Goal: Information Seeking & Learning: Check status

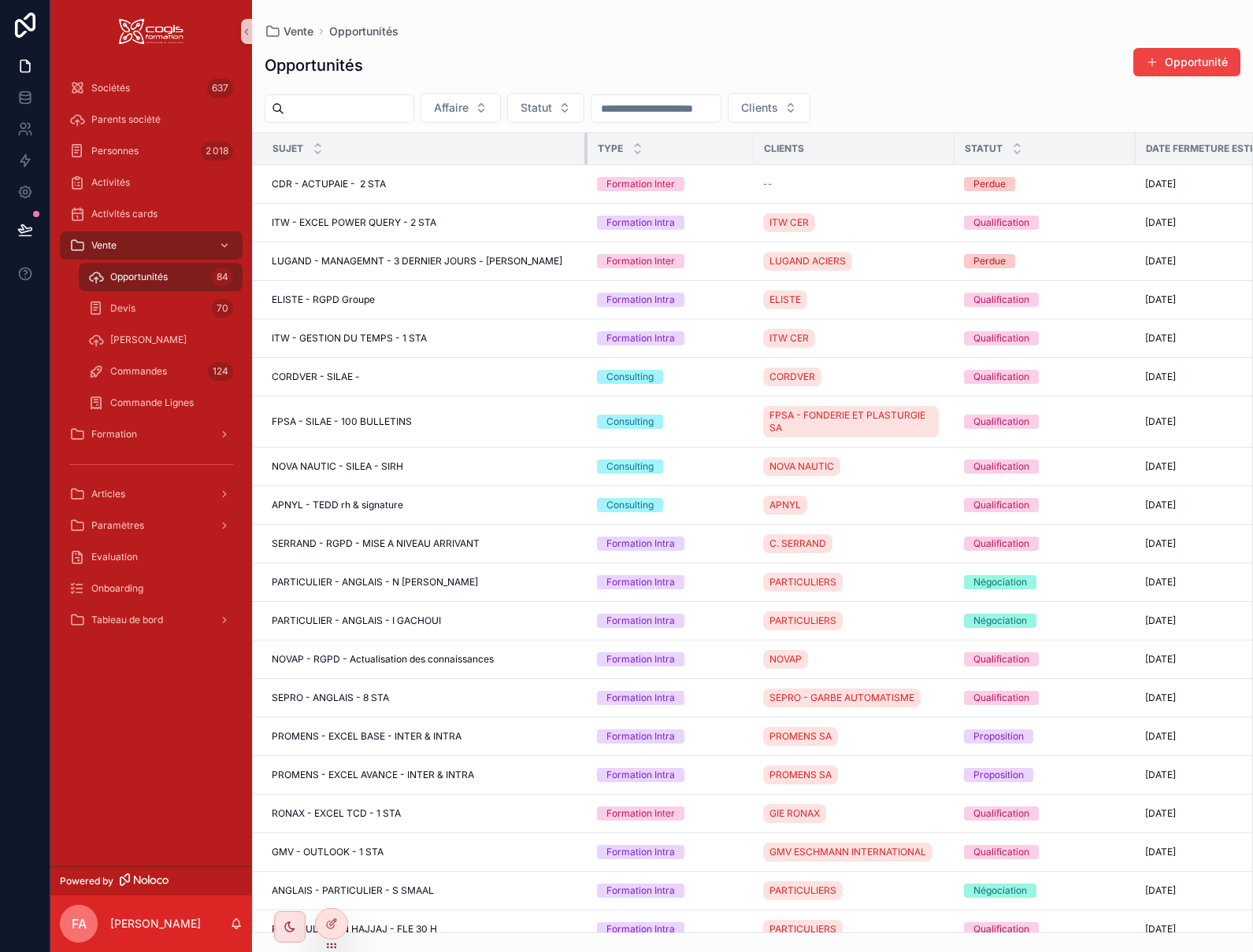
drag, startPoint x: 810, startPoint y: 157, endPoint x: 586, endPoint y: 156, distance: 224.0
click at [586, 156] on div "scrollable content" at bounding box center [587, 149] width 7 height 32
click at [126, 438] on span "Formation" at bounding box center [114, 435] width 46 height 13
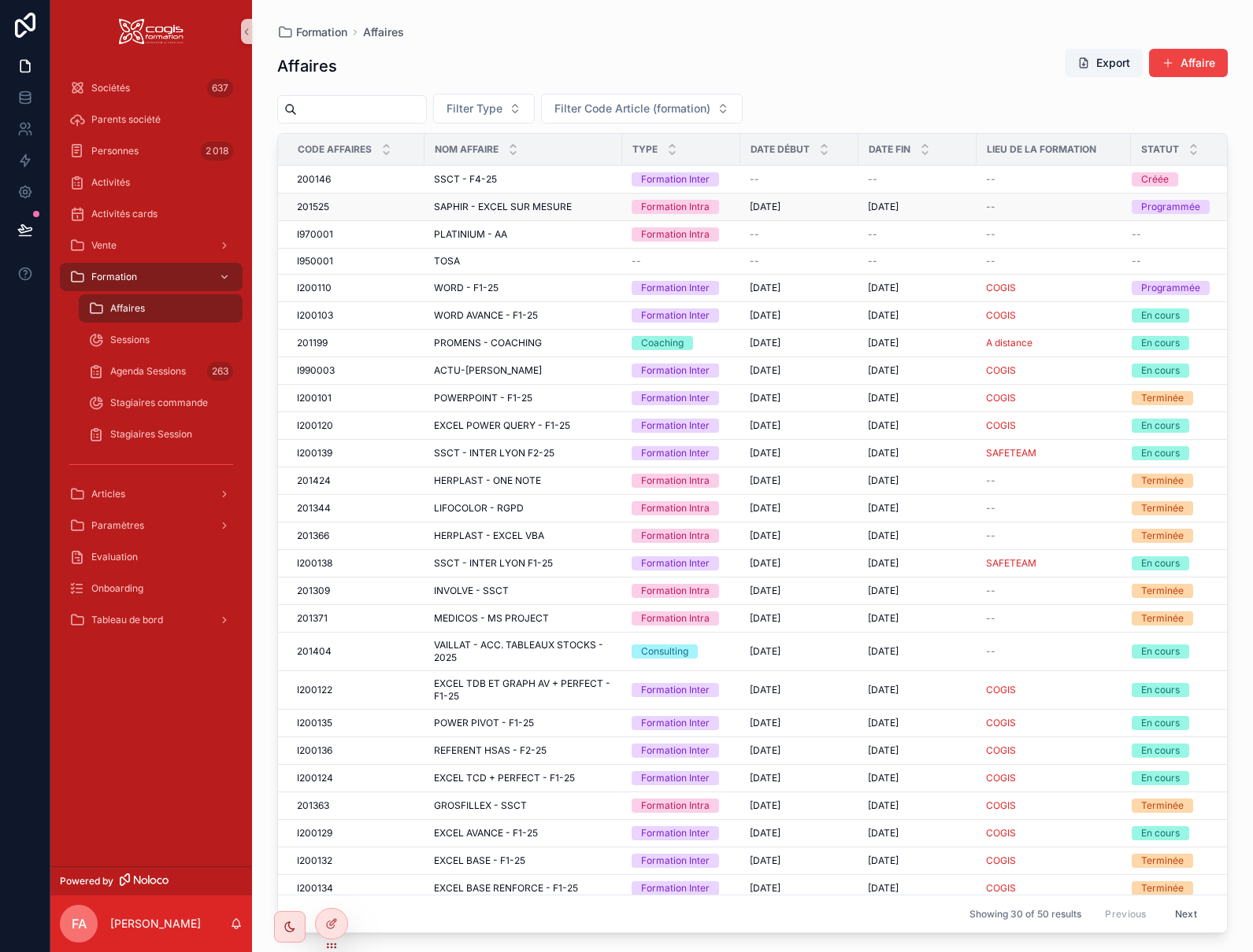
click at [437, 207] on span "SAPHIR - EXCEL SUR MESURE" at bounding box center [503, 208] width 138 height 13
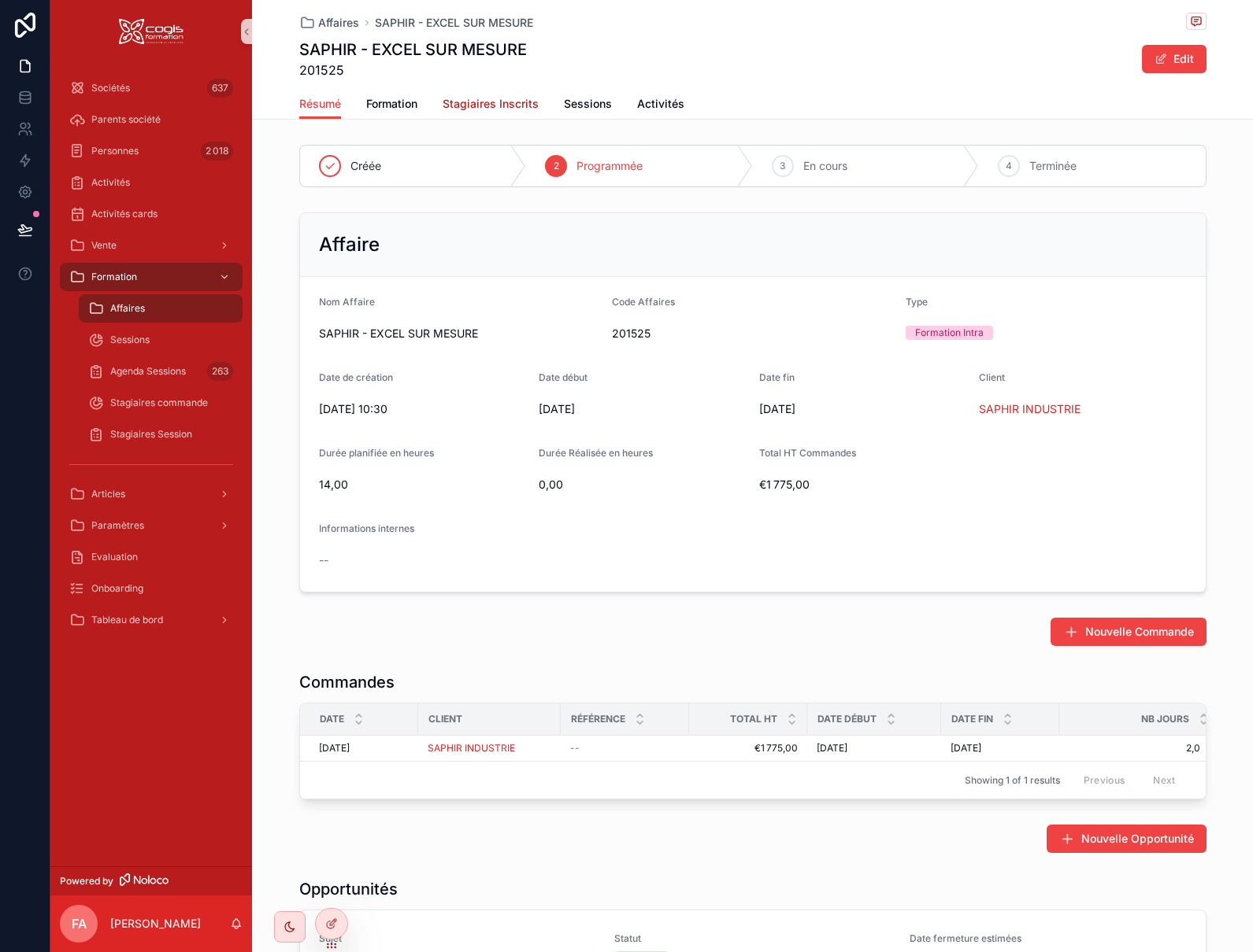
click at [473, 106] on span "Stagiaires Inscrits" at bounding box center [490, 103] width 96 height 16
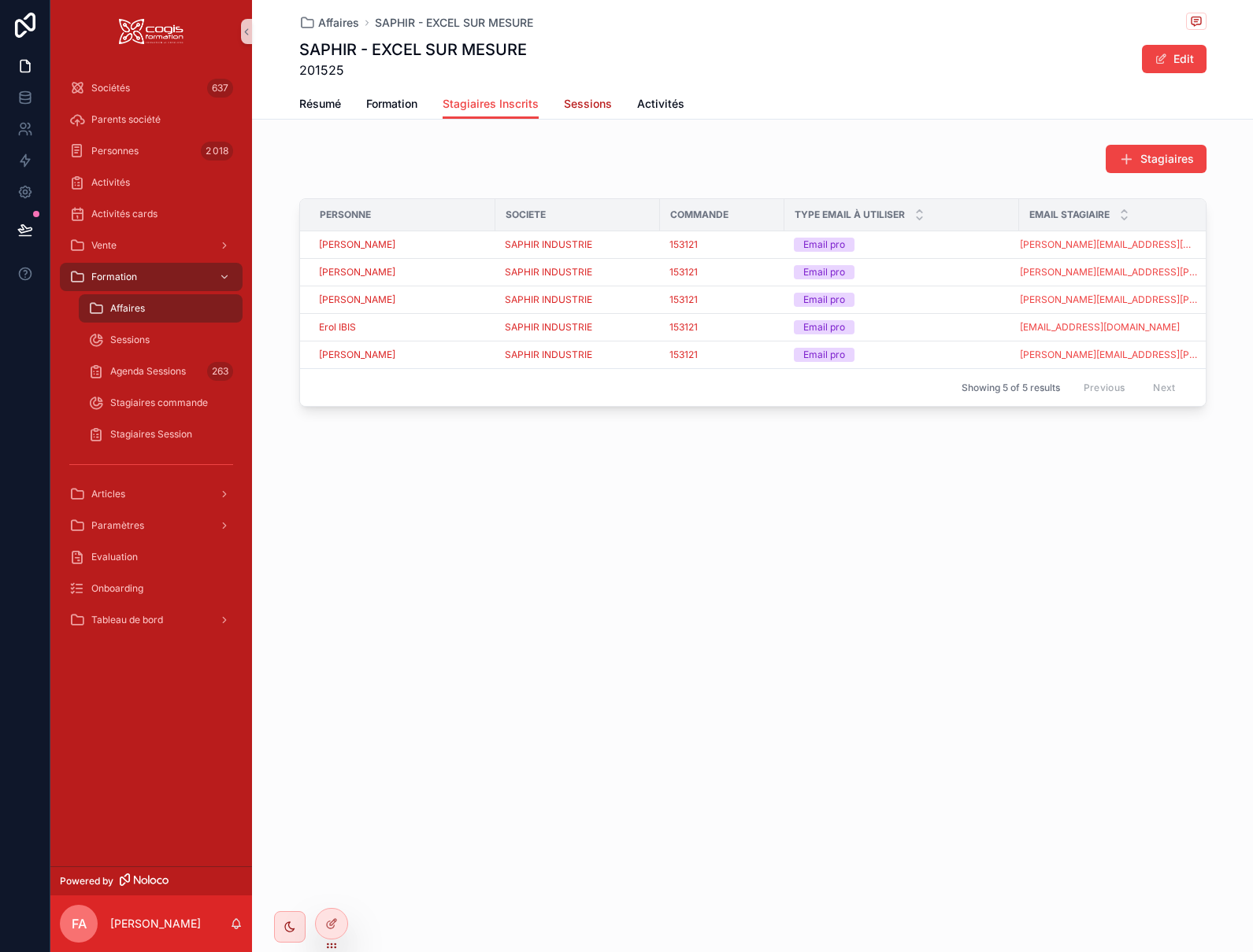
click at [592, 110] on span "Sessions" at bounding box center [588, 103] width 48 height 16
